Goal: Book appointment/travel/reservation

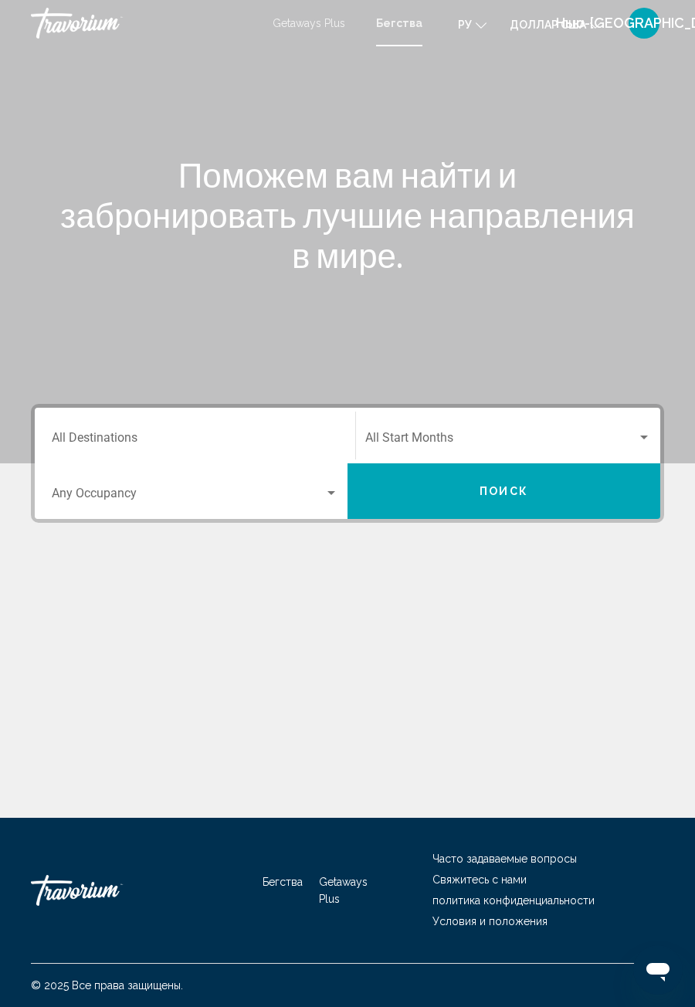
scroll to position [587, 0]
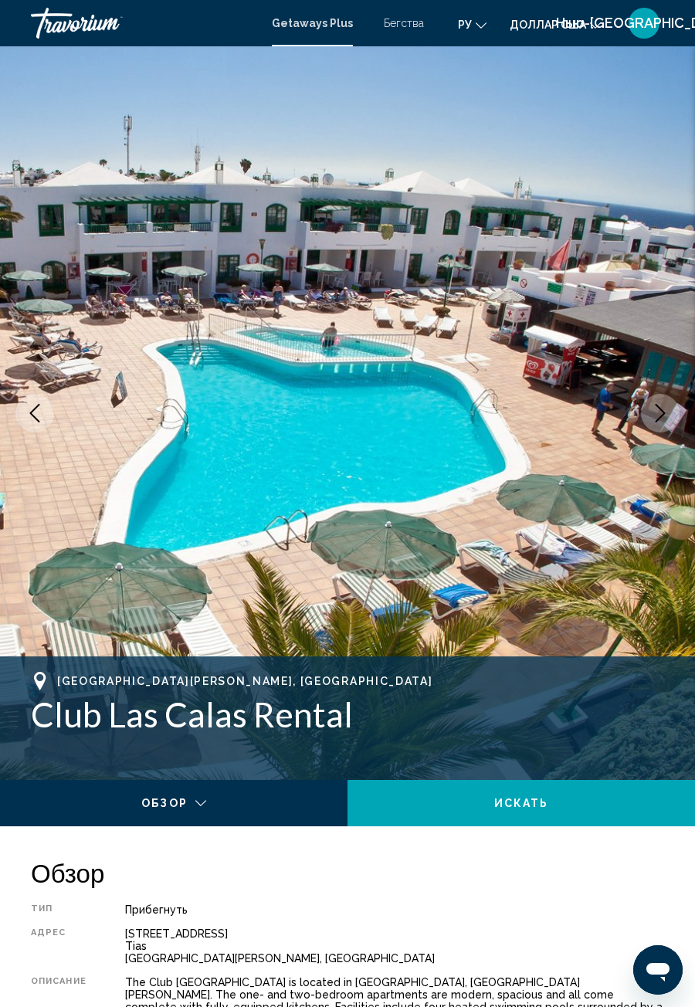
scroll to position [587, 0]
